Goal: Information Seeking & Learning: Learn about a topic

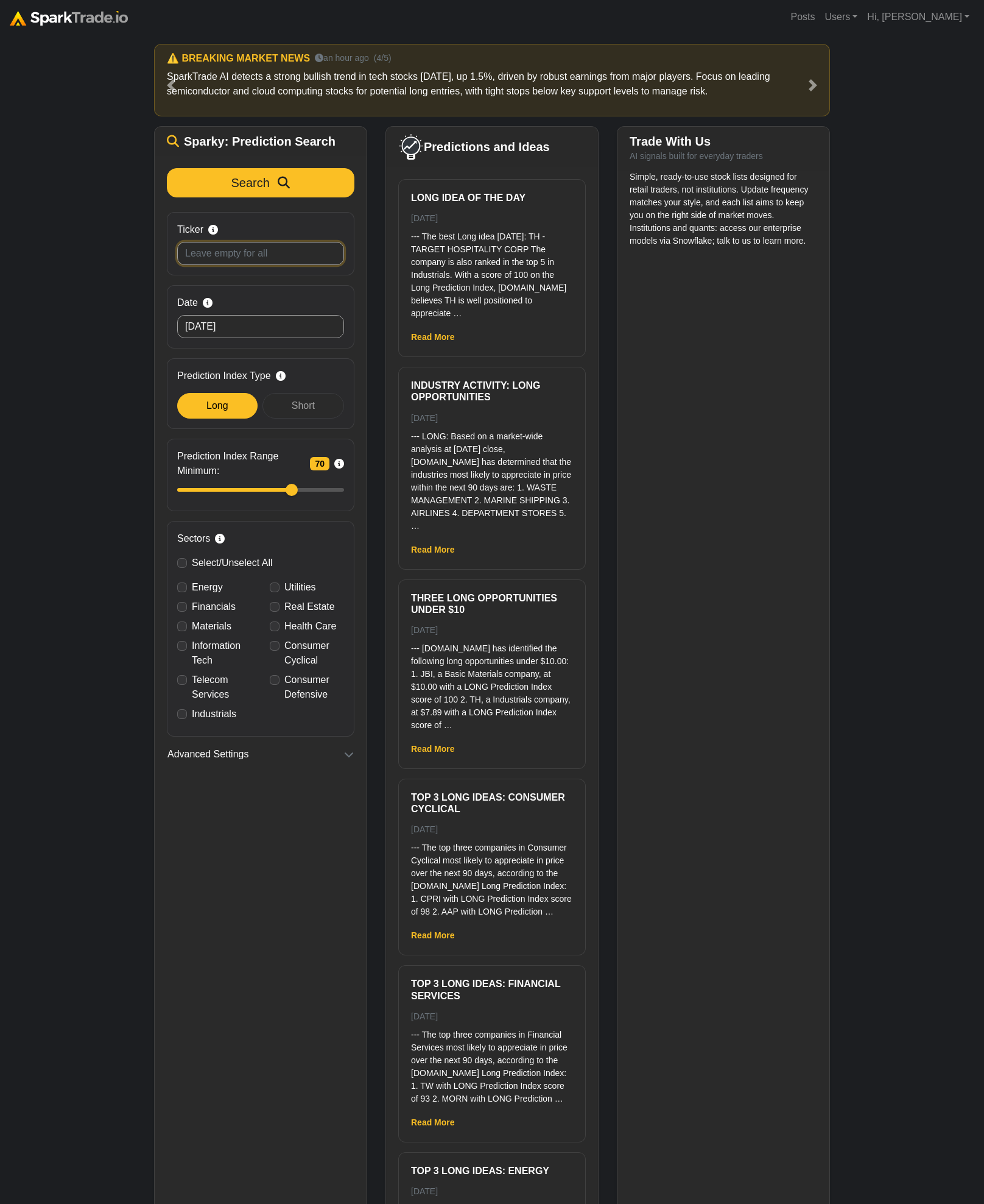
click at [235, 249] on input "Ticker Search by stock symbol. Leave blank to view all predicitons." at bounding box center [260, 254] width 167 height 23
type input "ctva"
click at [167, 168] on button "Search" at bounding box center [260, 183] width 187 height 29
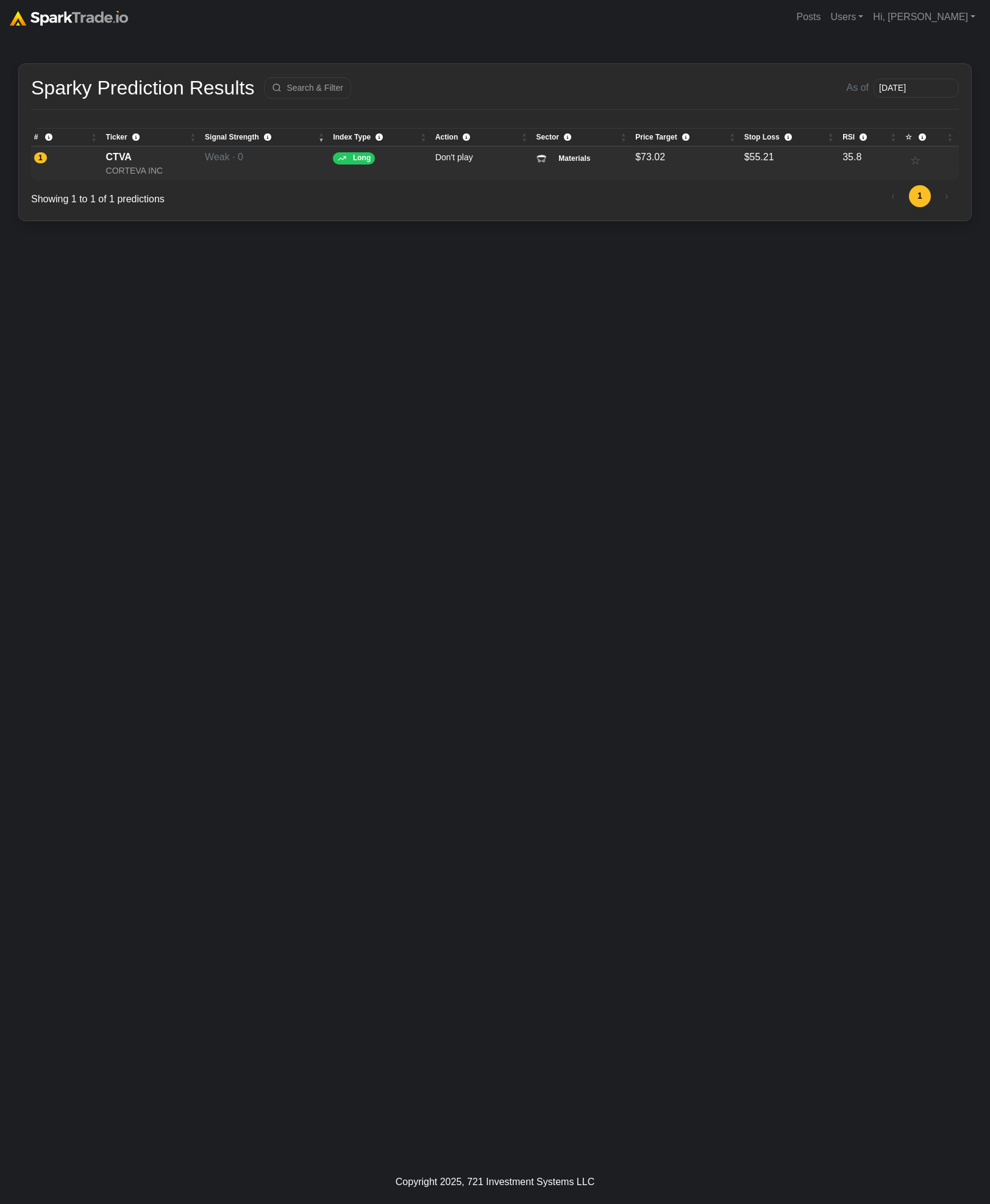
click at [131, 160] on div "CTVA" at bounding box center [152, 158] width 93 height 15
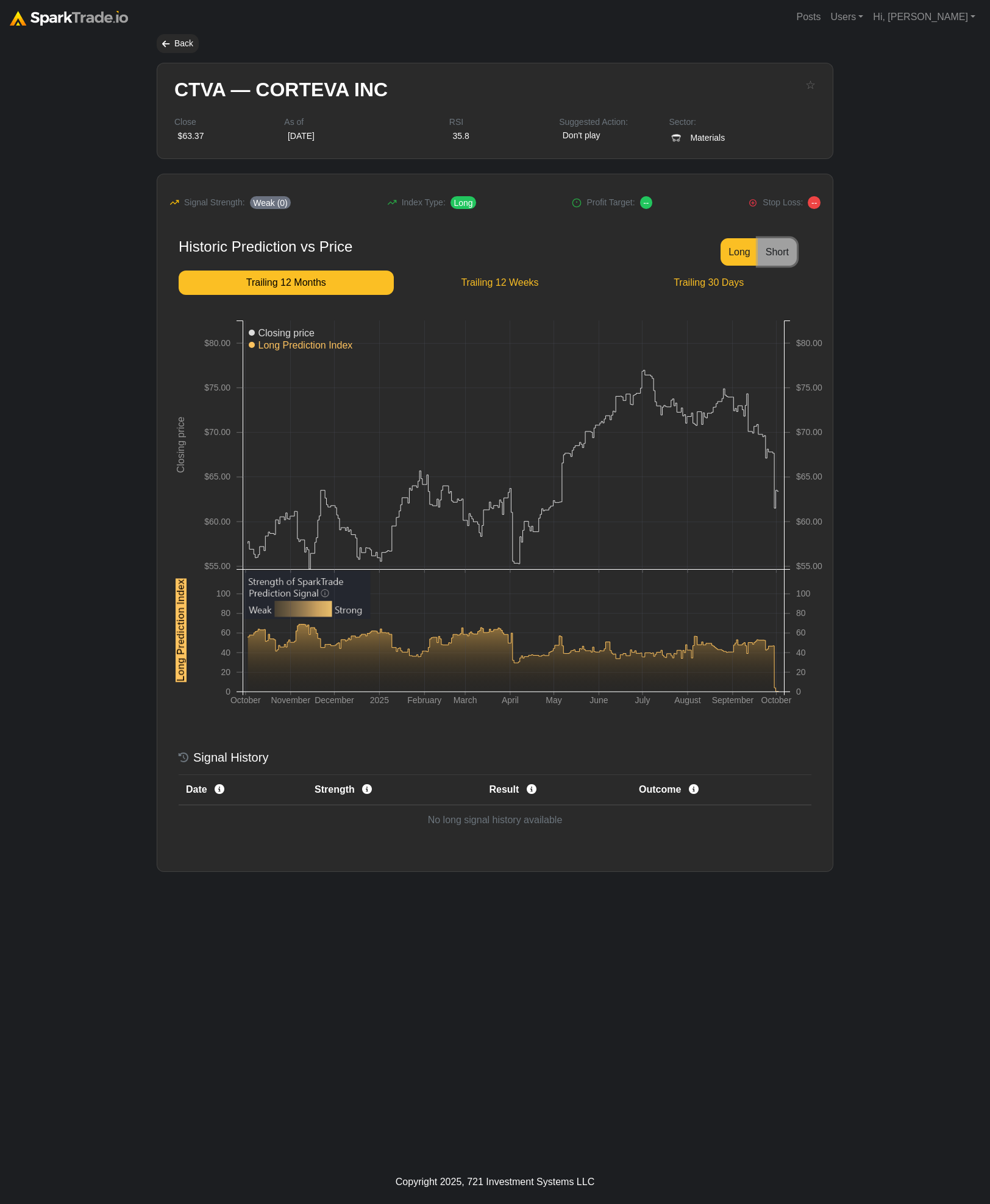
click at [772, 255] on button "Short" at bounding box center [776, 252] width 39 height 28
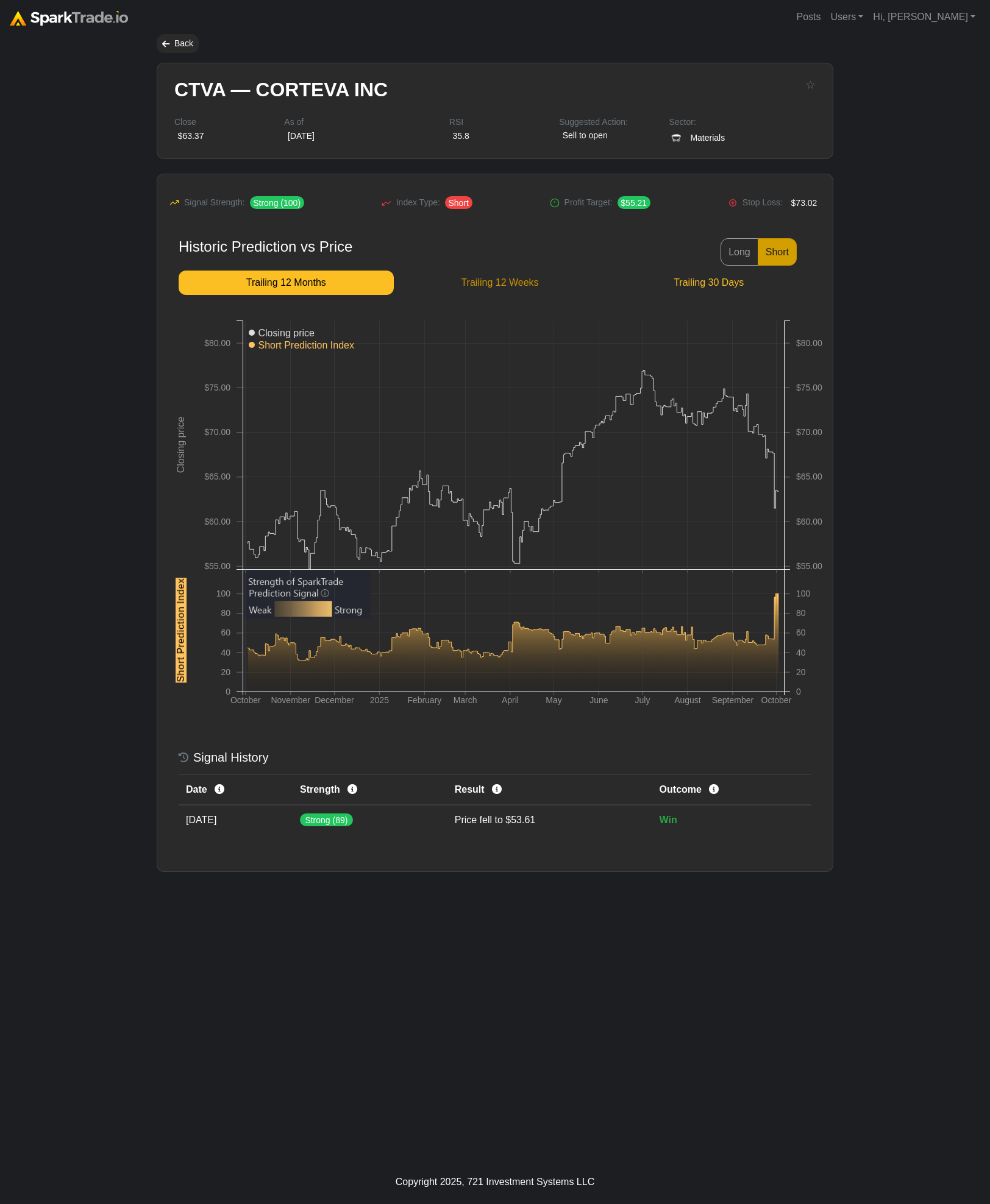
click at [498, 282] on span "Trailing 12 Weeks" at bounding box center [500, 283] width 193 height 15
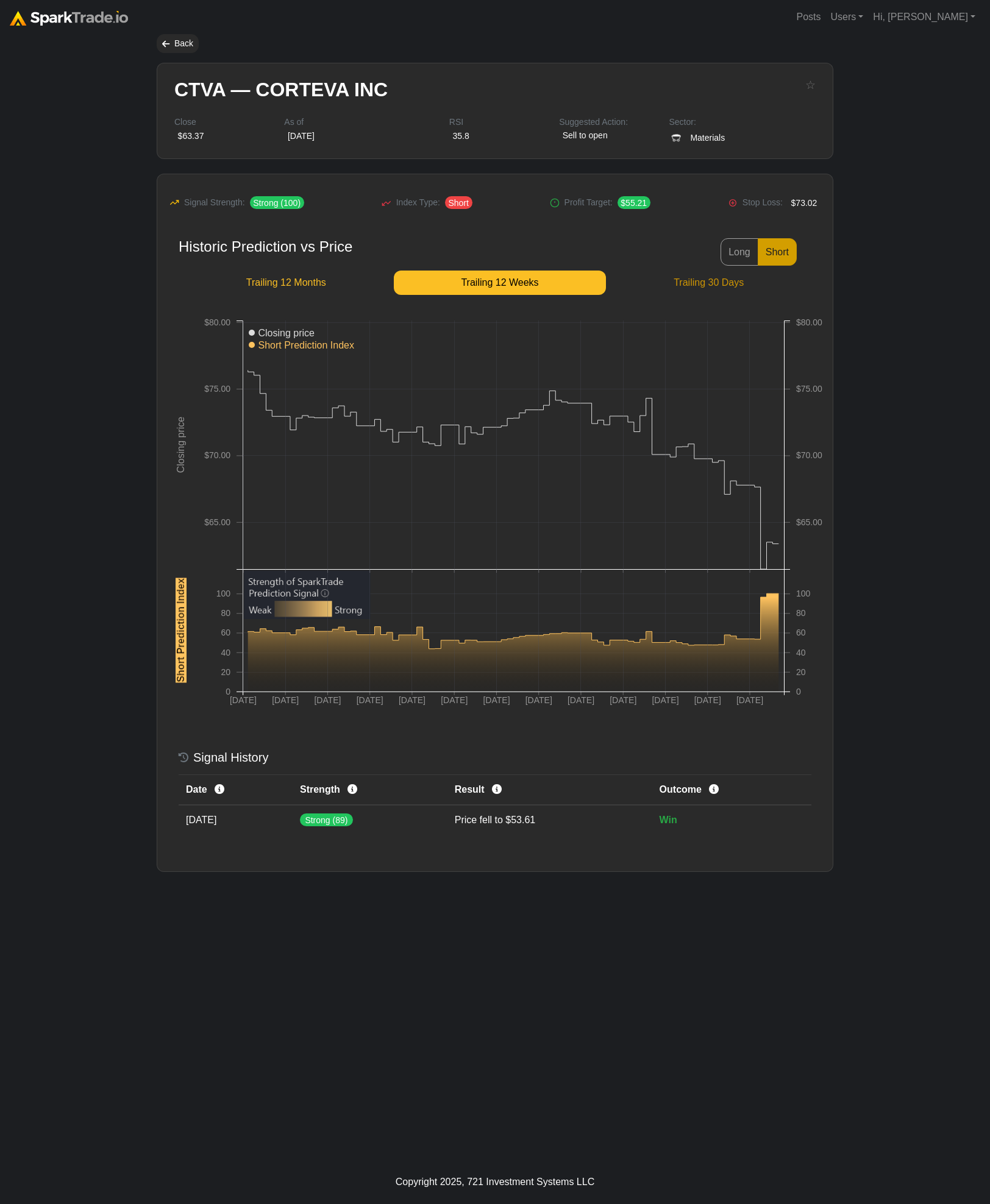
click at [679, 284] on span "Trailing 30 Days" at bounding box center [708, 283] width 186 height 15
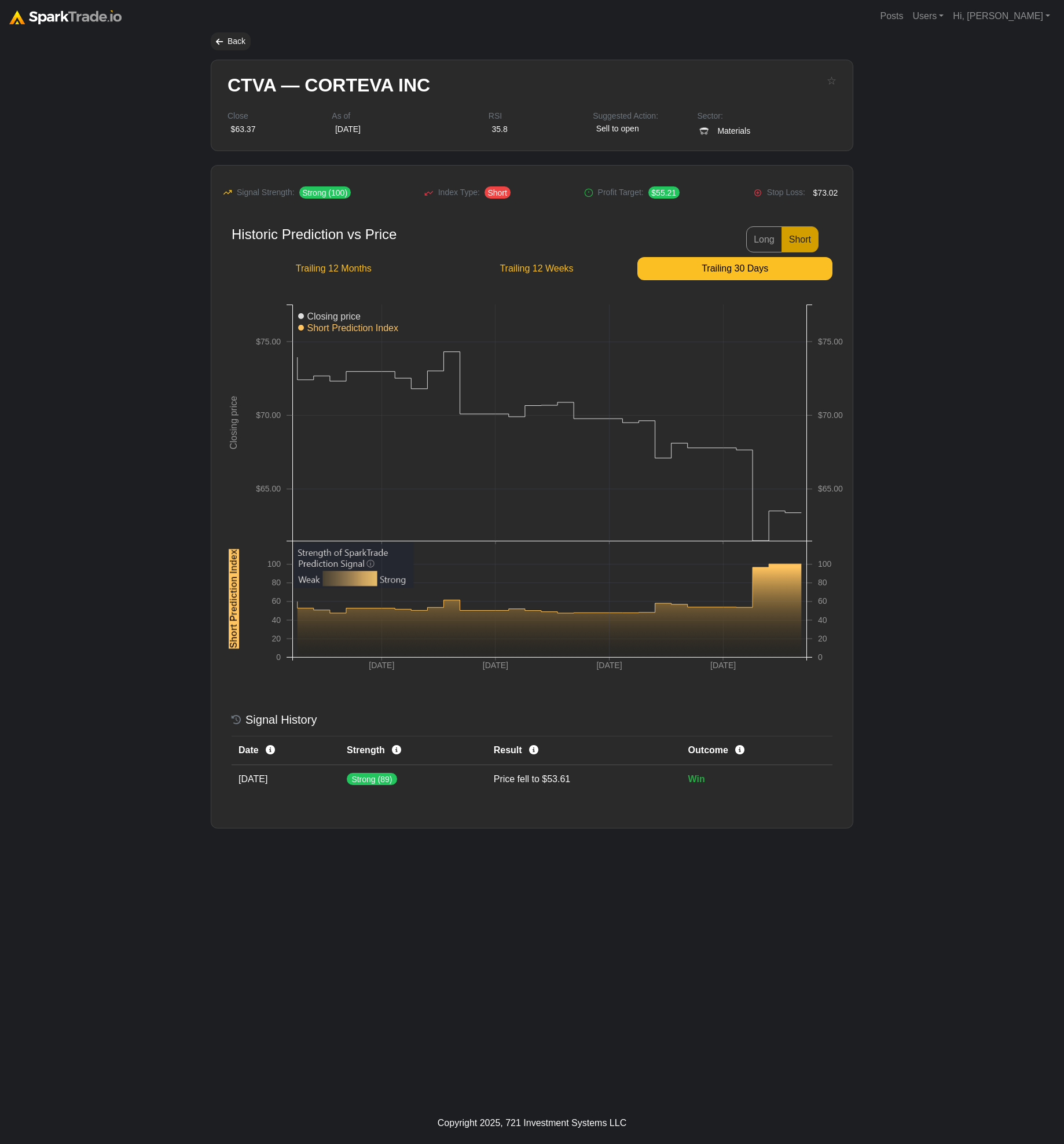
click at [105, 322] on body "Posts Users Staff users Client users Add new client user Sessions Hi, Eric Sign…" at bounding box center [532, 572] width 1064 height 1144
click at [912, 151] on body "Posts Users Staff users Client users Add new client user Sessions Hi, Eric Sign…" at bounding box center [532, 572] width 1064 height 1144
click at [931, 12] on link "Hi, [PERSON_NAME]" at bounding box center [1002, 16] width 107 height 23
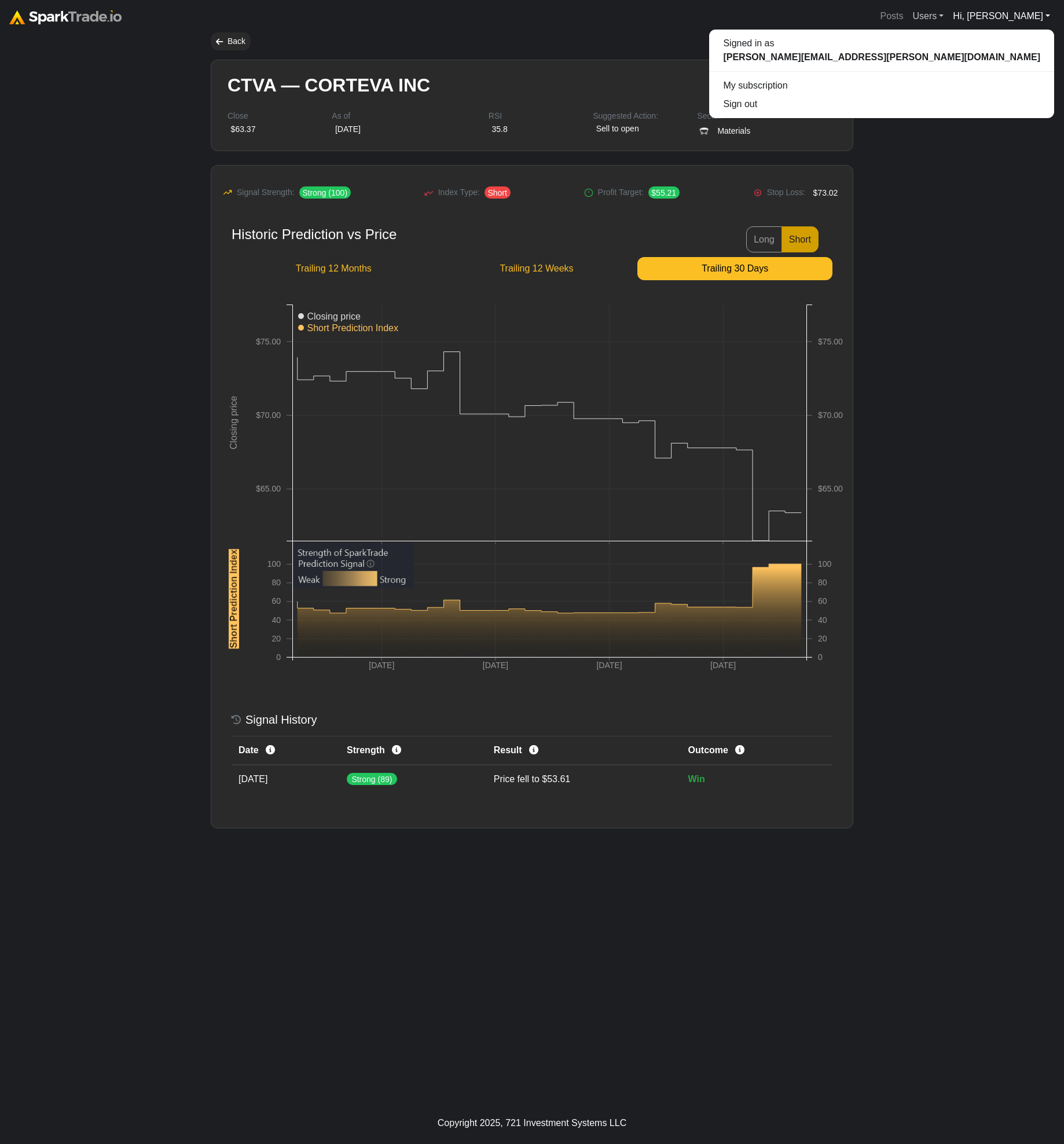
click at [931, 16] on link "Users" at bounding box center [928, 16] width 40 height 23
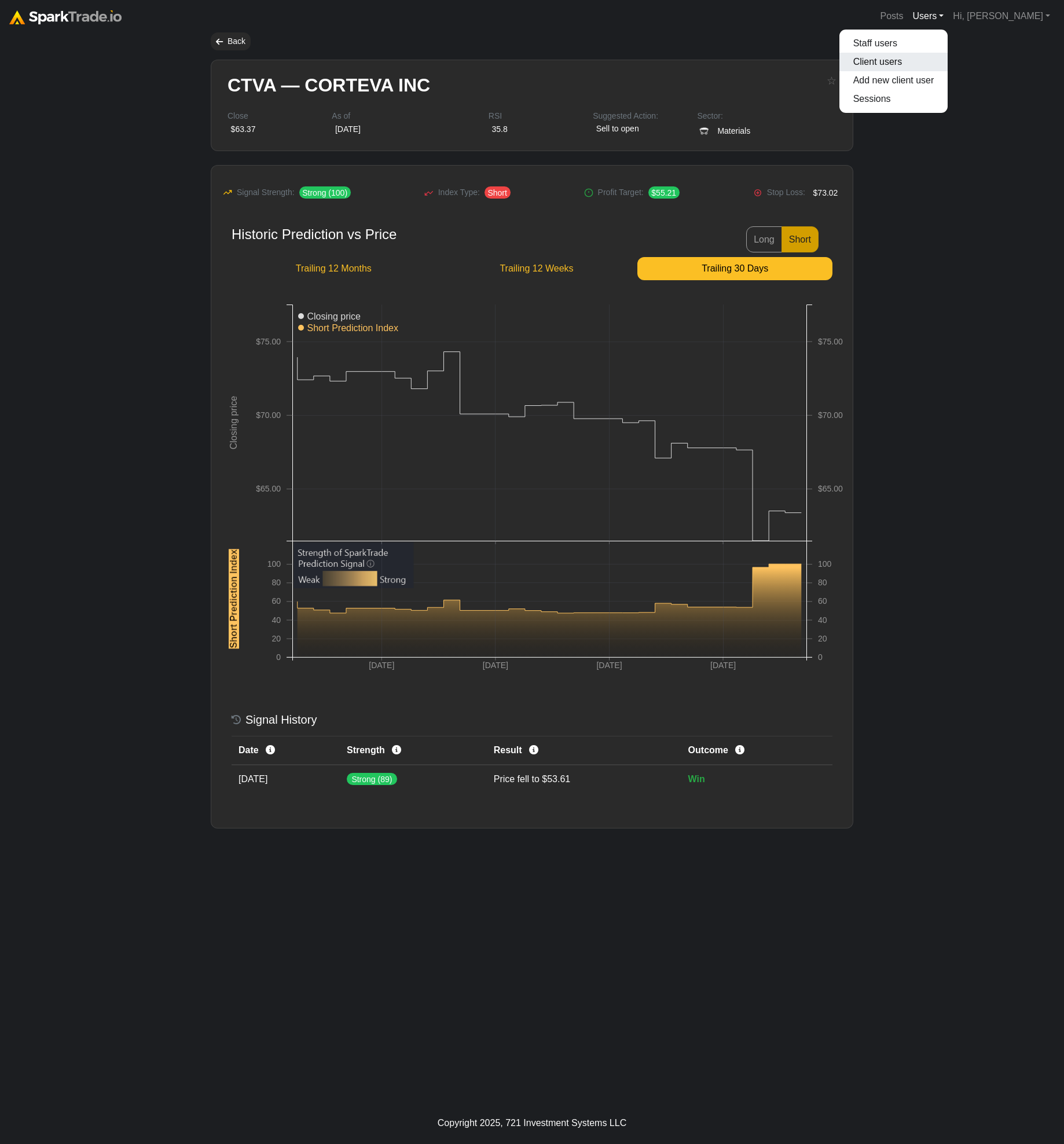
click at [931, 63] on link "Client users" at bounding box center [893, 62] width 109 height 19
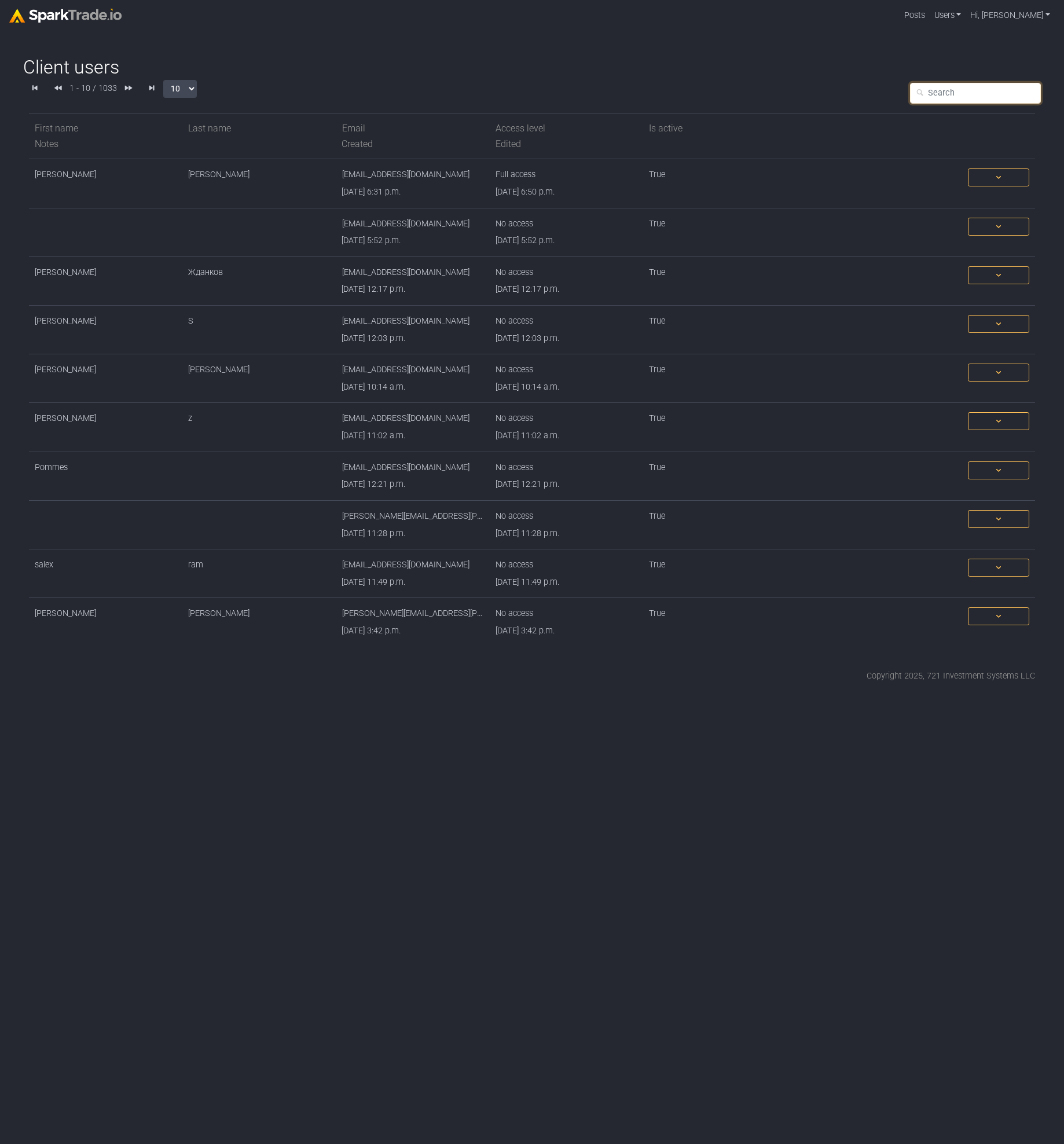
click at [991, 93] on input "text" at bounding box center [975, 93] width 131 height 21
type input "mican"
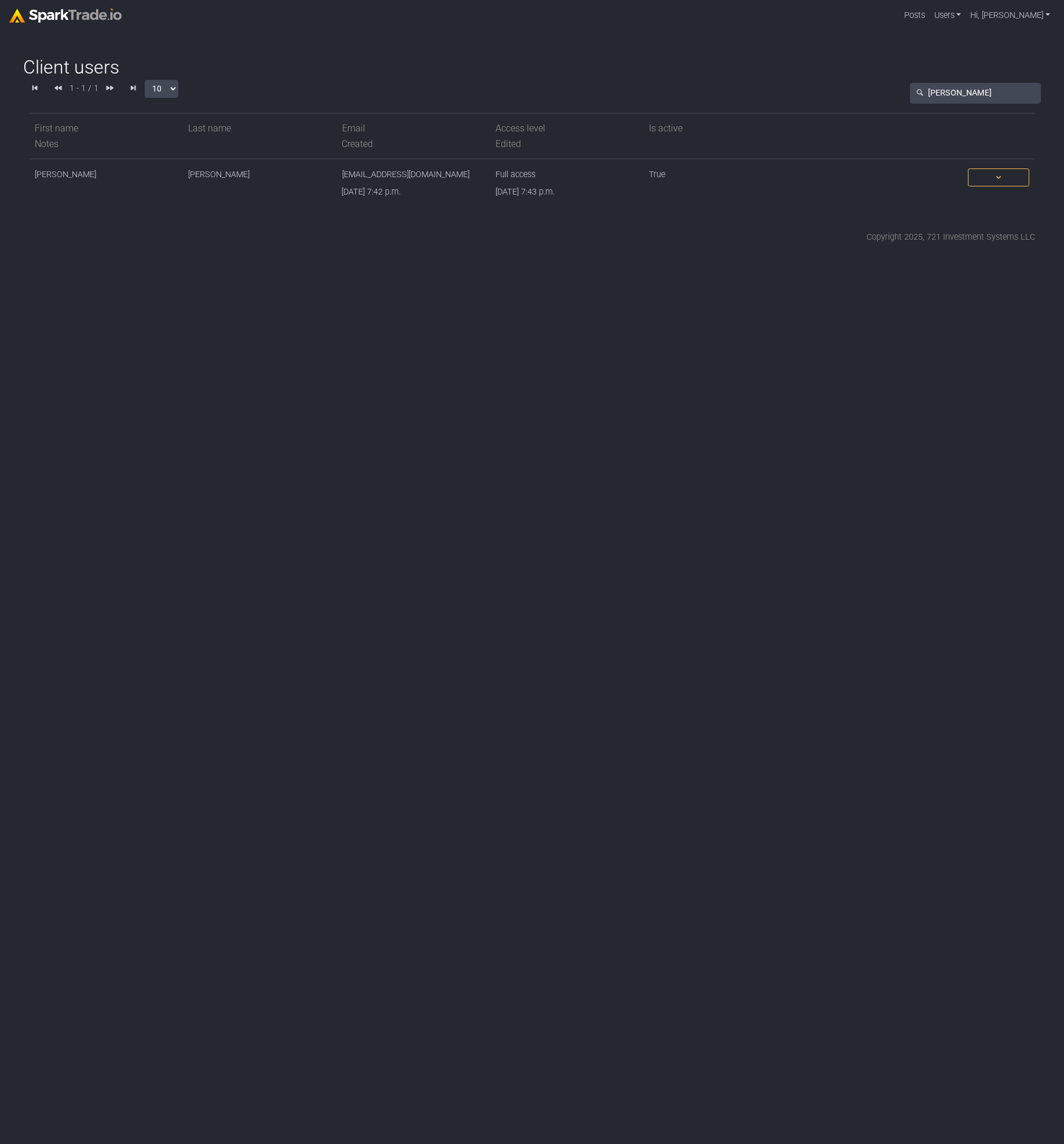
click at [729, 252] on html "Posts Users Staff users Client users Add new client user Sessions Hi, Eric Sign…" at bounding box center [532, 126] width 1064 height 252
click at [616, 252] on html "Posts Users Staff users Client users Add new client user Sessions Hi, Eric Sign…" at bounding box center [532, 126] width 1064 height 252
click at [622, 252] on html "Posts Users Staff users Client users Add new client user Sessions Hi, Eric Sign…" at bounding box center [532, 126] width 1064 height 252
drag, startPoint x: 382, startPoint y: 342, endPoint x: 399, endPoint y: 228, distance: 115.3
click at [381, 252] on html "Posts Users Staff users Client users Add new client user Sessions Hi, Eric Sign…" at bounding box center [532, 126] width 1064 height 252
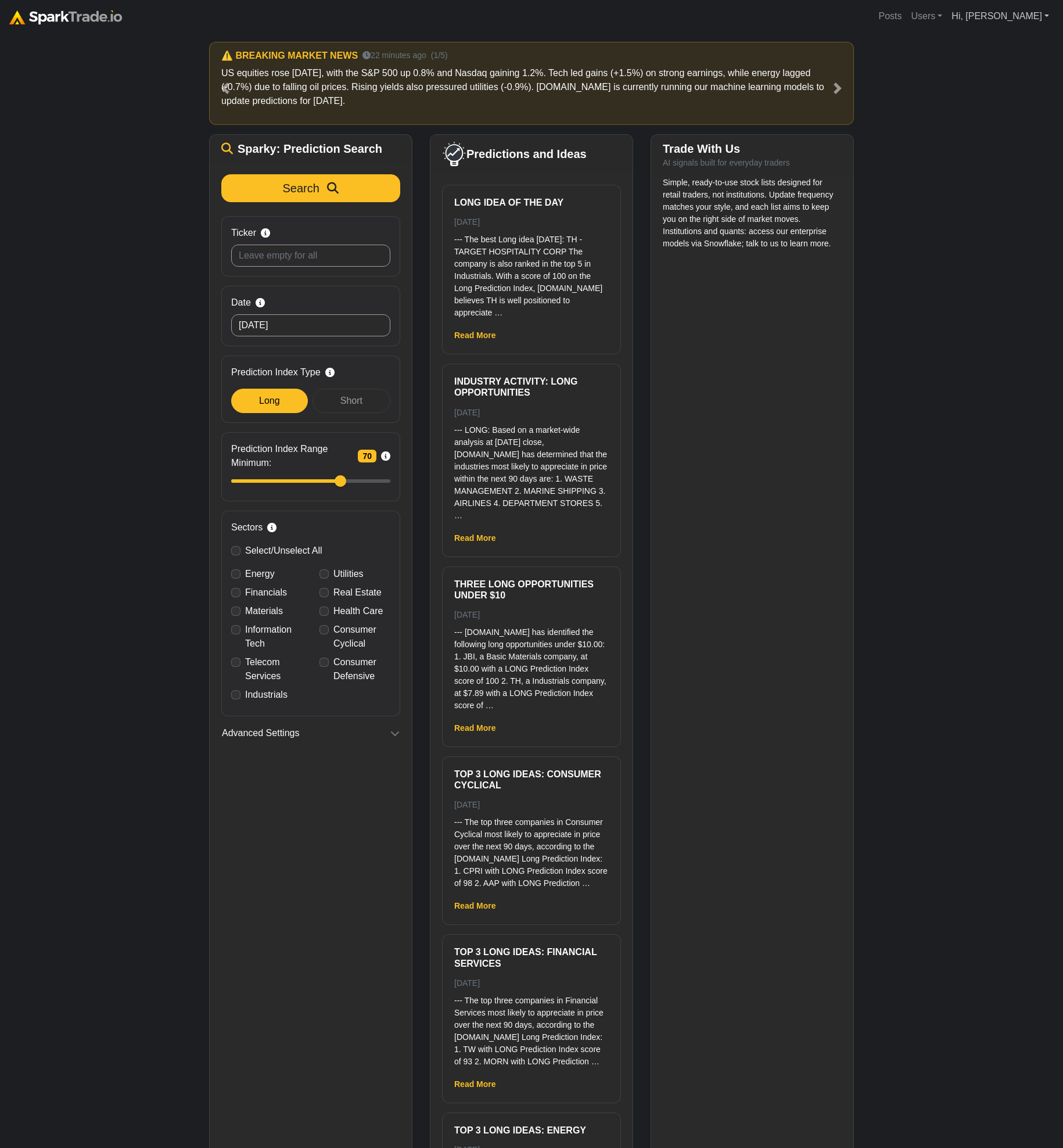
click at [1039, 15] on link "Hi, [PERSON_NAME]" at bounding box center [1000, 16] width 107 height 23
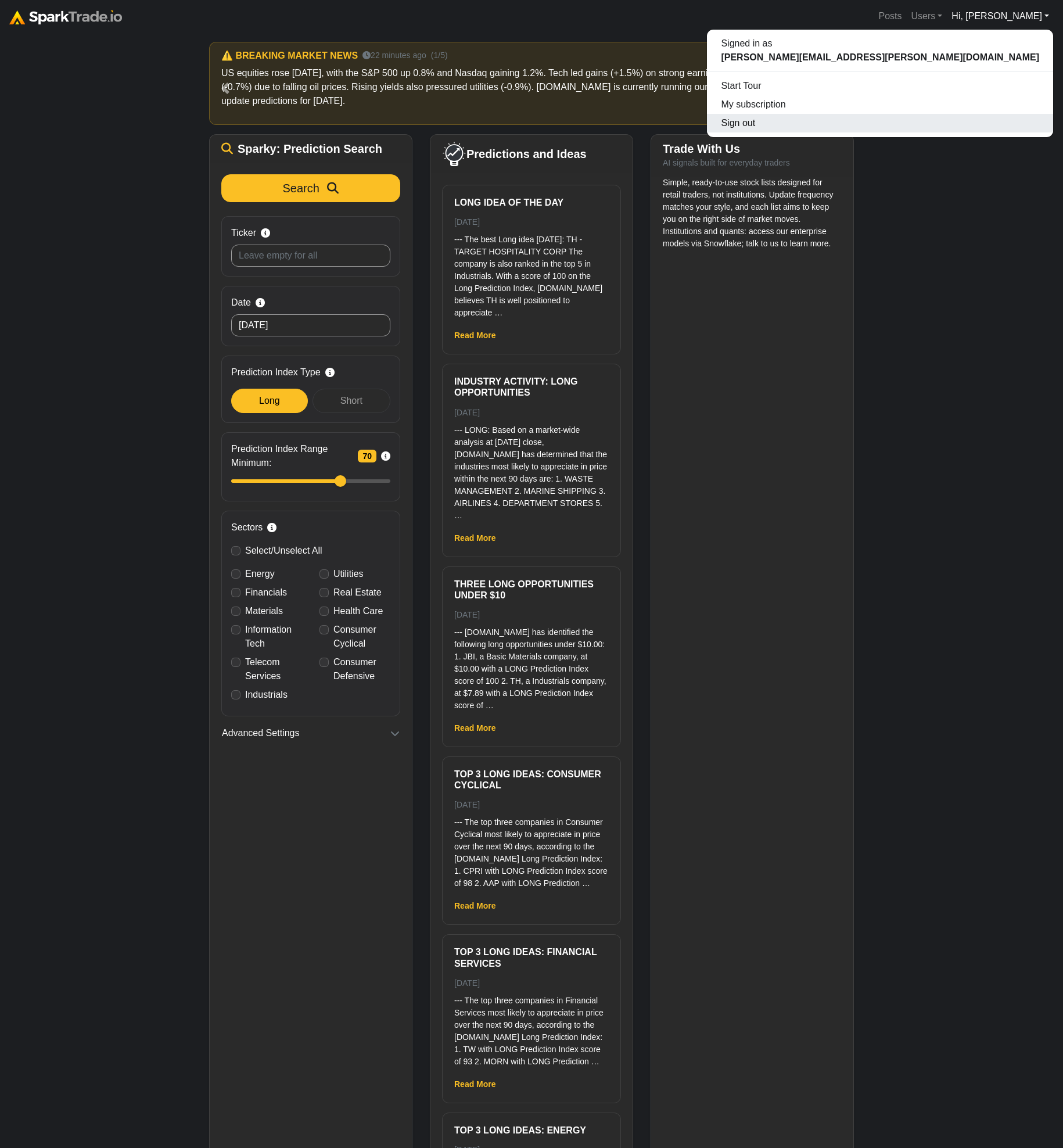
click at [1001, 124] on button "Sign out" at bounding box center [880, 123] width 346 height 19
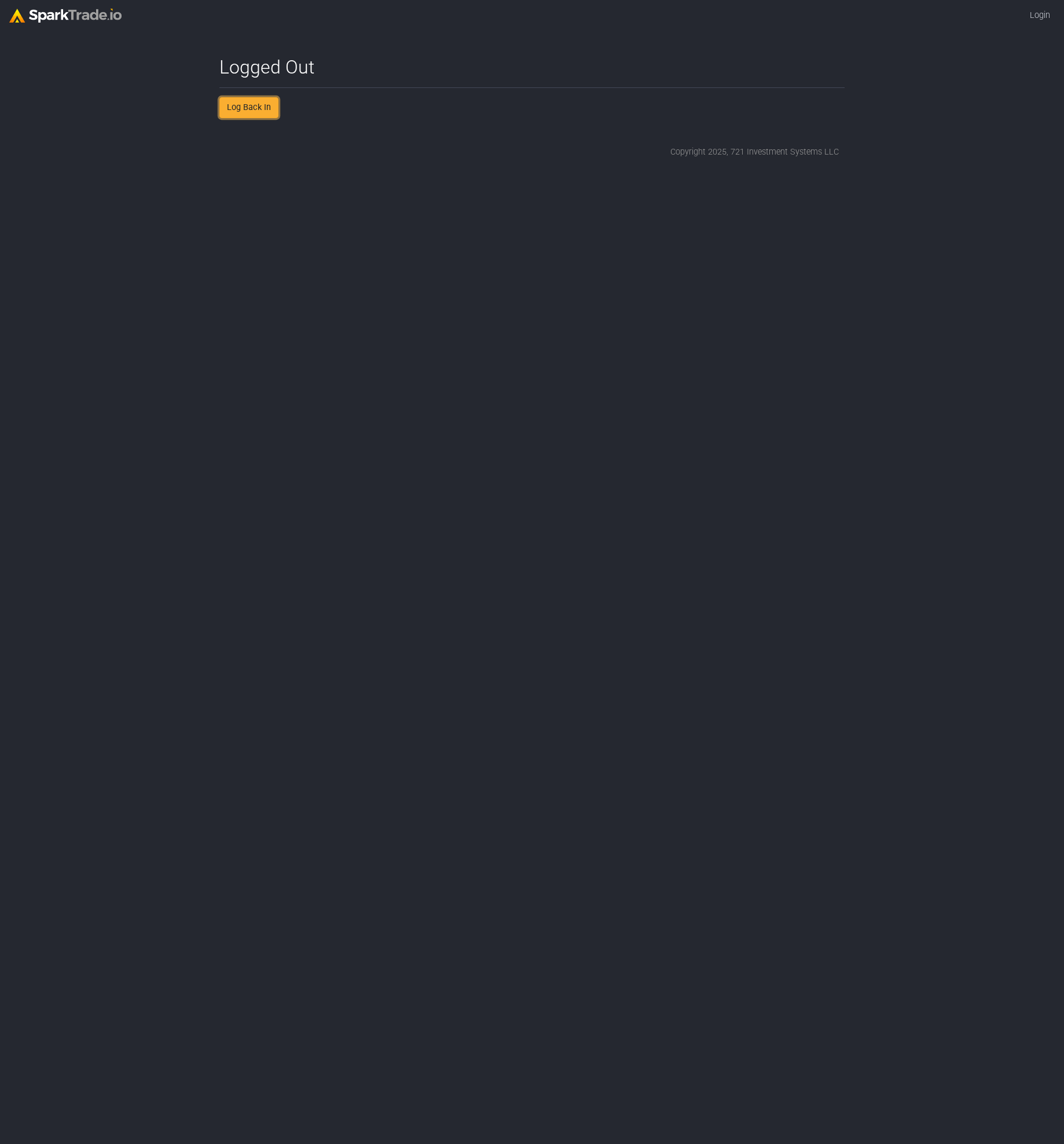
click at [254, 111] on link "Log Back In" at bounding box center [249, 107] width 59 height 21
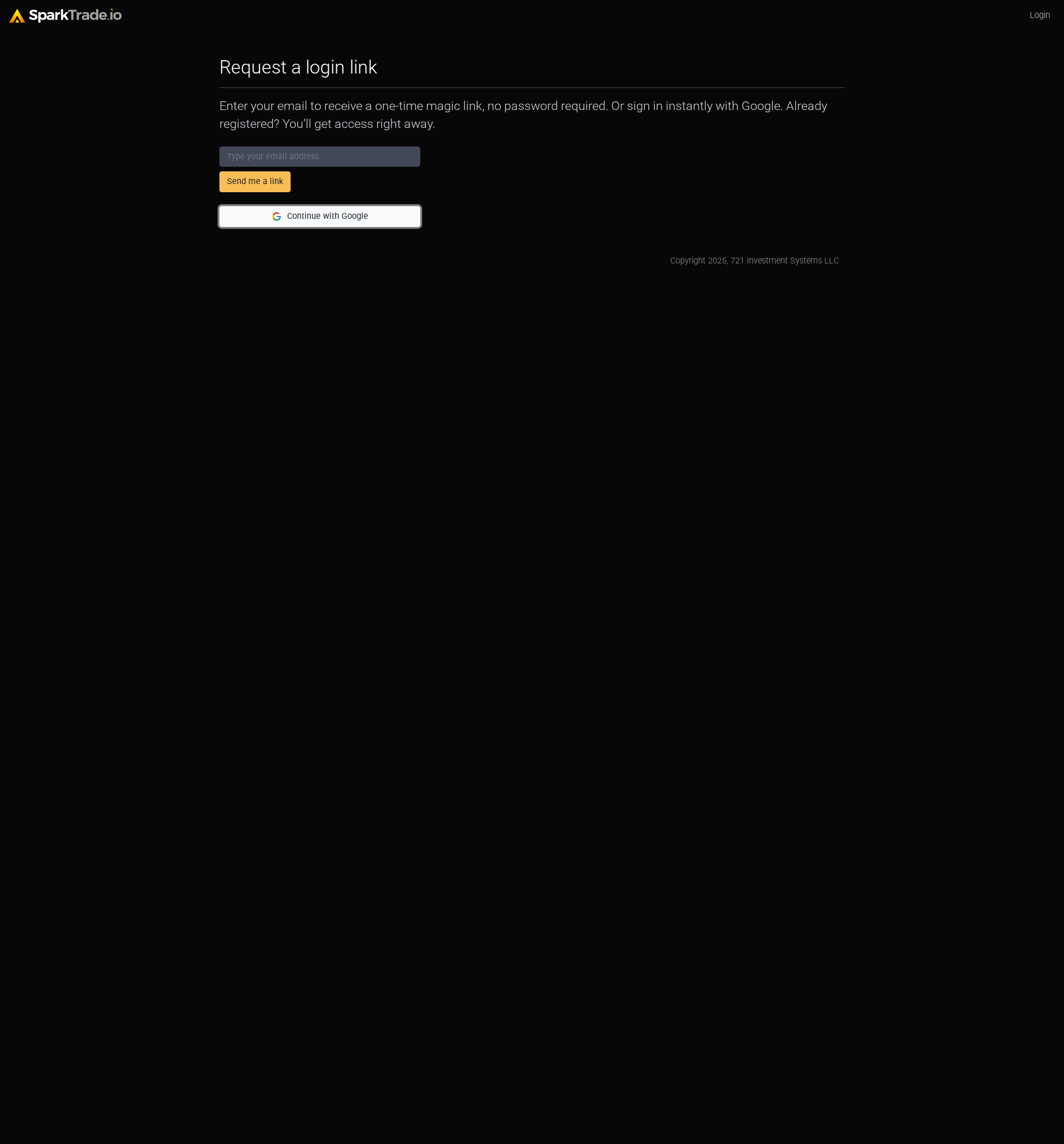
click at [279, 220] on img "submit" at bounding box center [277, 216] width 12 height 12
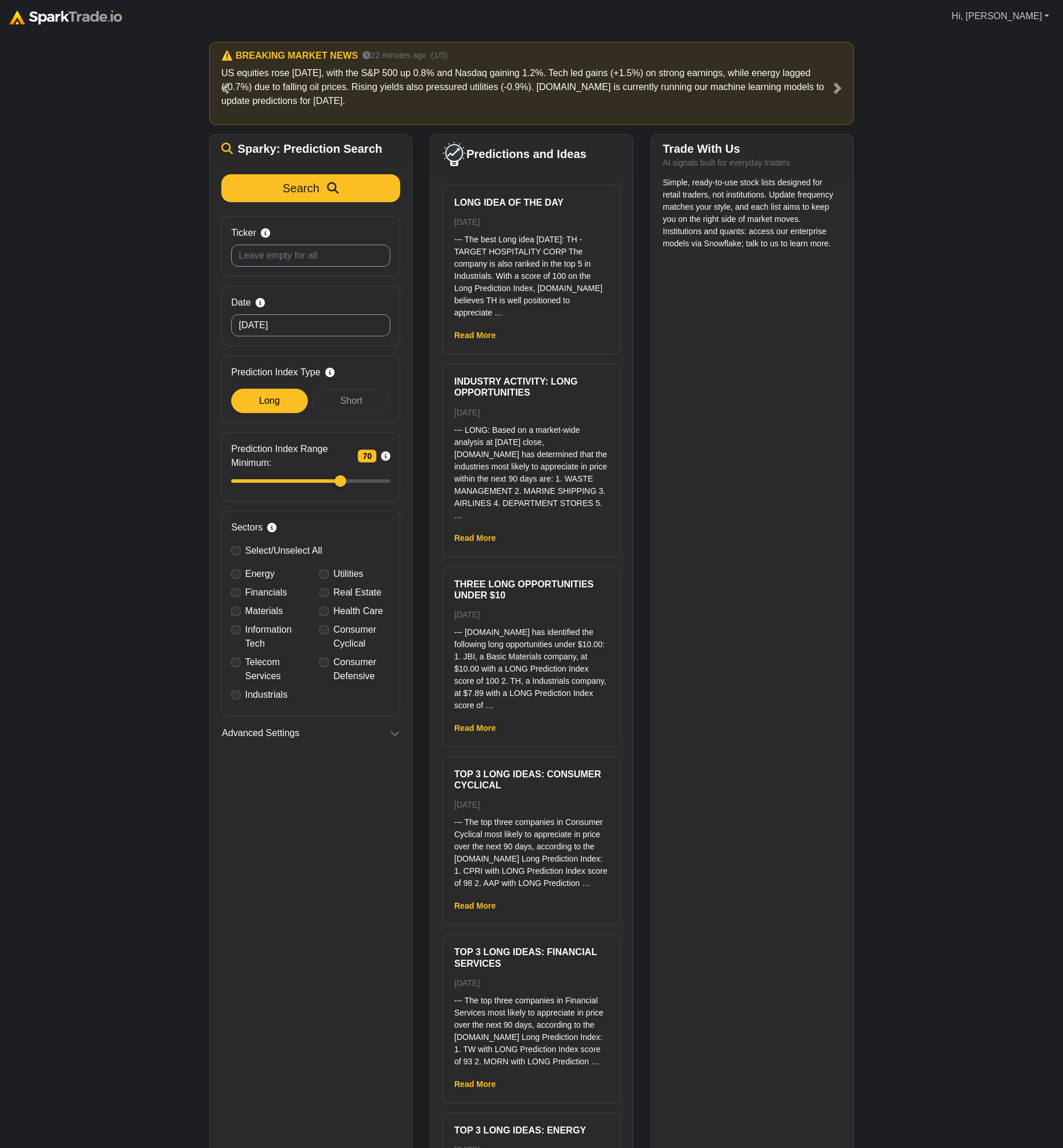
click at [1046, 18] on link "Hi, [PERSON_NAME]" at bounding box center [1000, 16] width 107 height 23
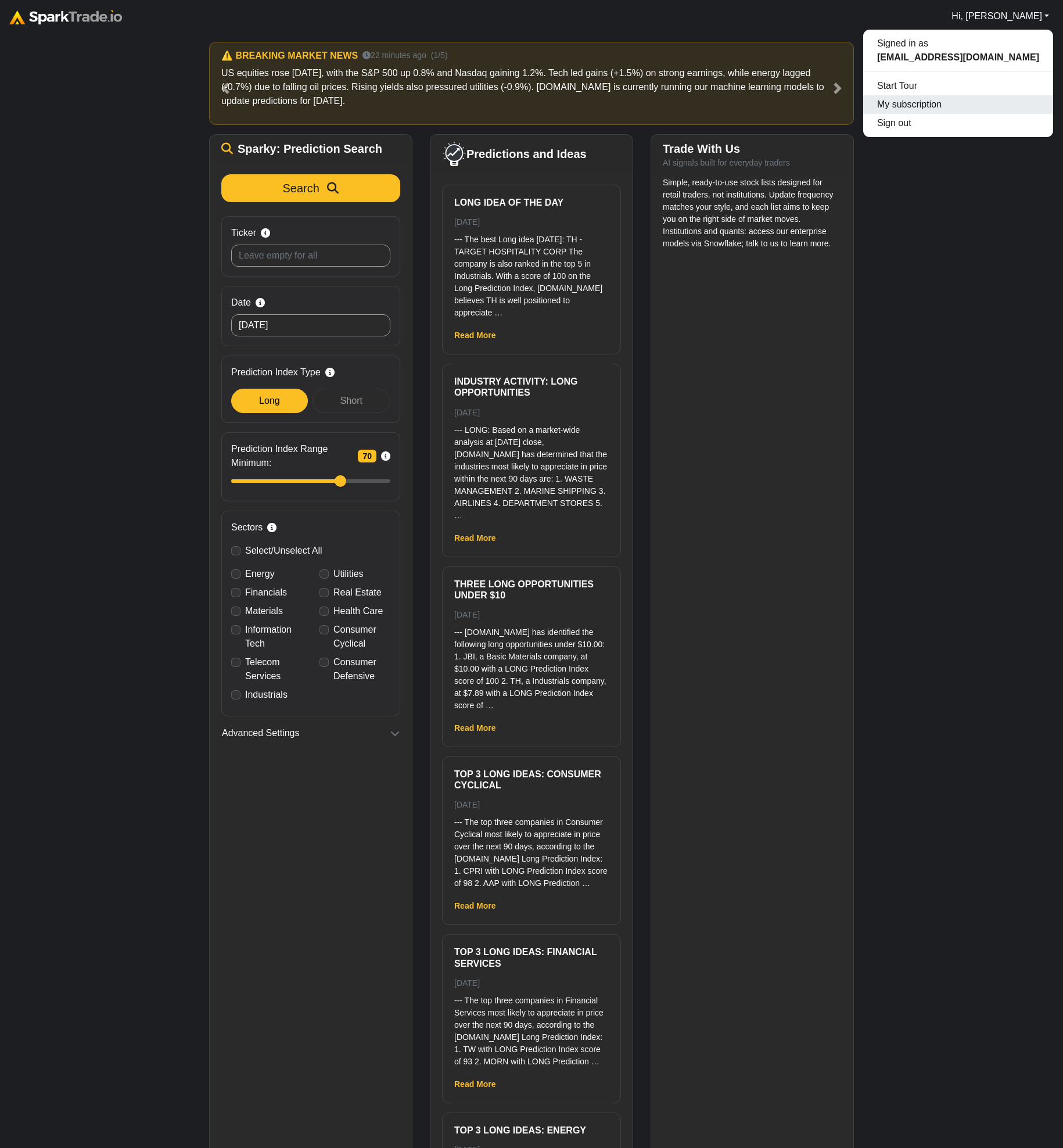
click at [991, 102] on link "My subscription" at bounding box center [957, 104] width 190 height 19
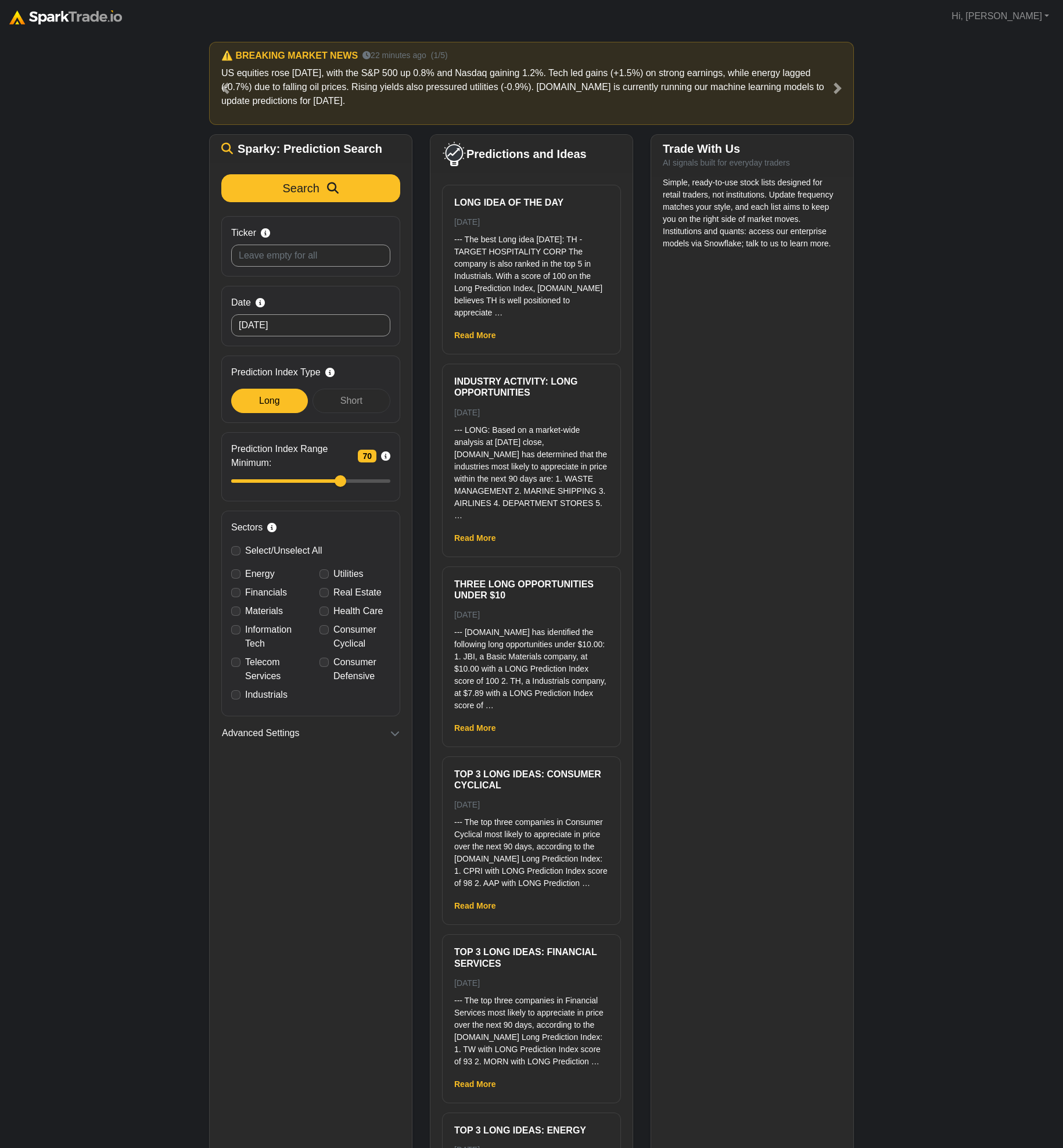
click at [948, 364] on div "How to Use SparkTrade.io × ⚠️ BREAKING MARKET NEWS 22 minutes ago (1/5) US equi…" at bounding box center [531, 620] width 1063 height 1175
click at [142, 326] on div "How to Use SparkTrade.io × ⚠️ BREAKING MARKET NEWS 22 minutes ago (1/5) US equi…" at bounding box center [531, 620] width 1063 height 1175
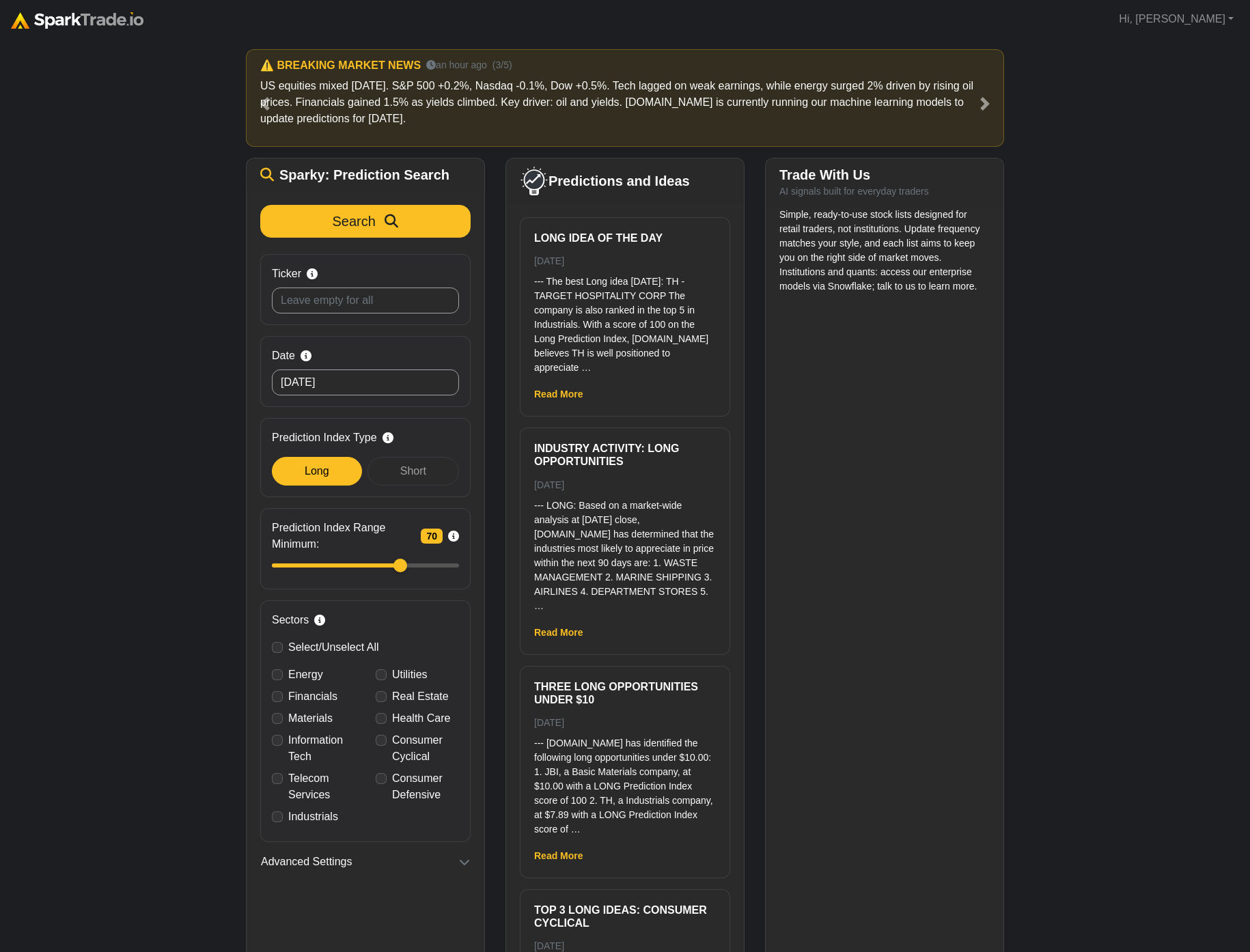
drag, startPoint x: 164, startPoint y: 523, endPoint x: 164, endPoint y: 495, distance: 28.0
click at [163, 521] on div "How to Use [DOMAIN_NAME] × ⚠️ BREAKING MARKET NEWS 23 minutes ago (1/5) US equi…" at bounding box center [625, 531] width 1250 height 986
